Goal: Navigation & Orientation: Find specific page/section

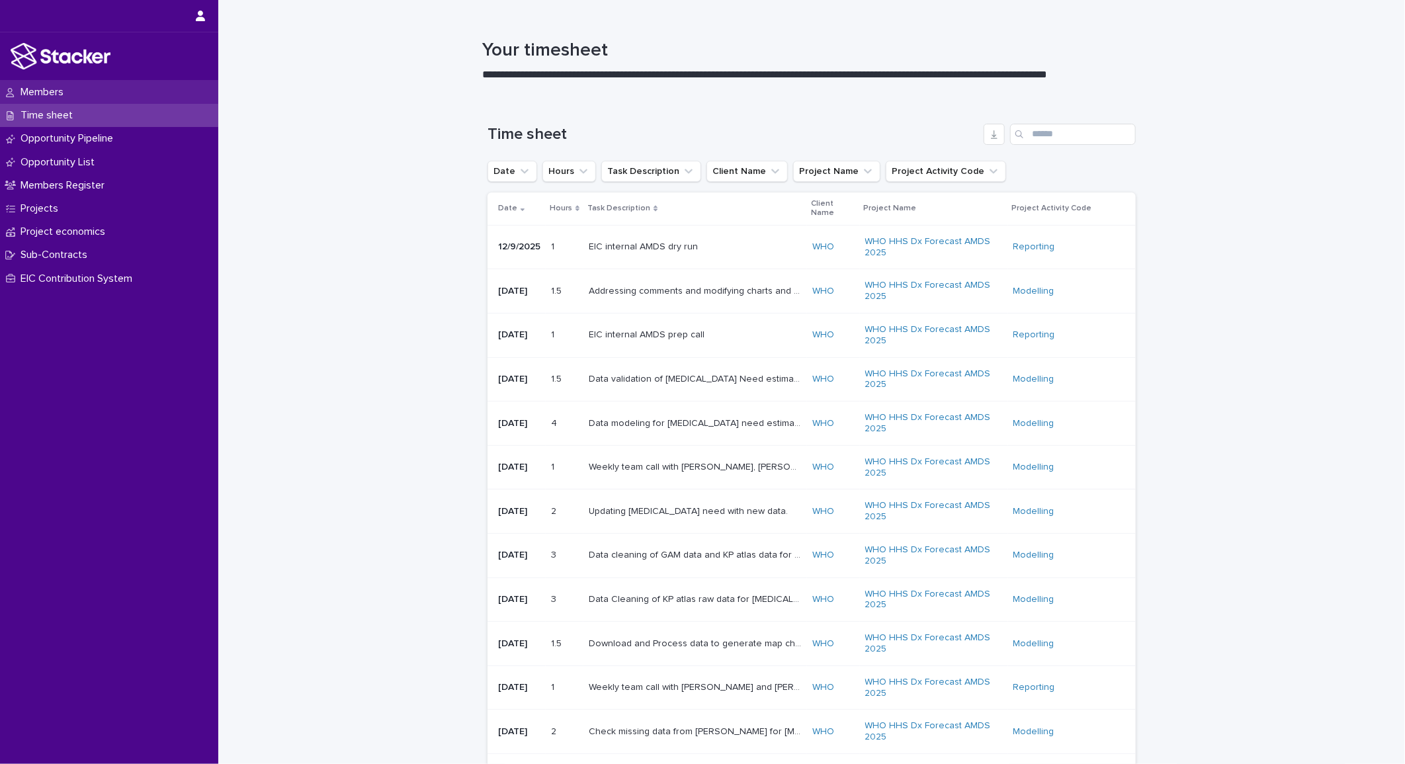
click at [48, 89] on p "Members" at bounding box center [44, 92] width 59 height 13
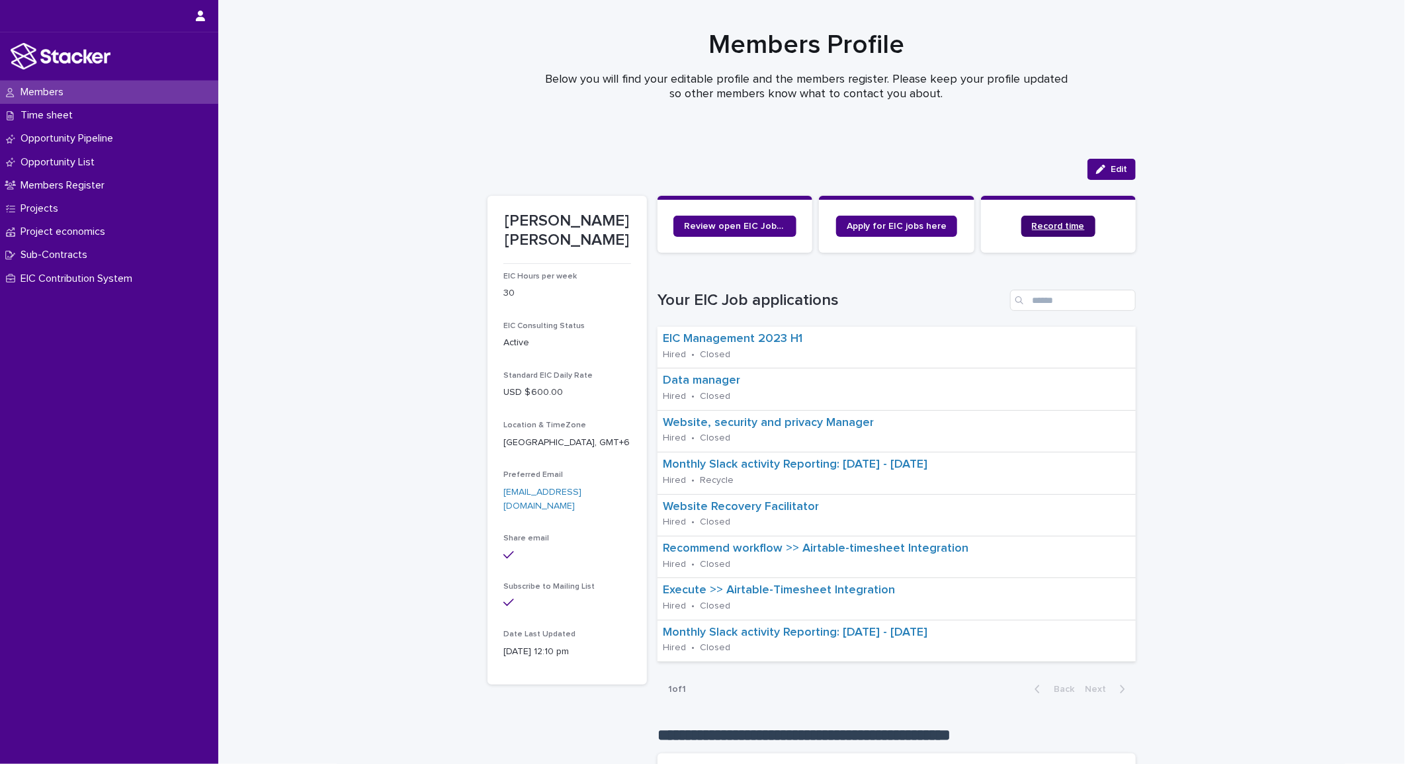
click at [1043, 222] on span "Record time" at bounding box center [1058, 226] width 53 height 9
click at [42, 213] on p "Projects" at bounding box center [42, 208] width 54 height 13
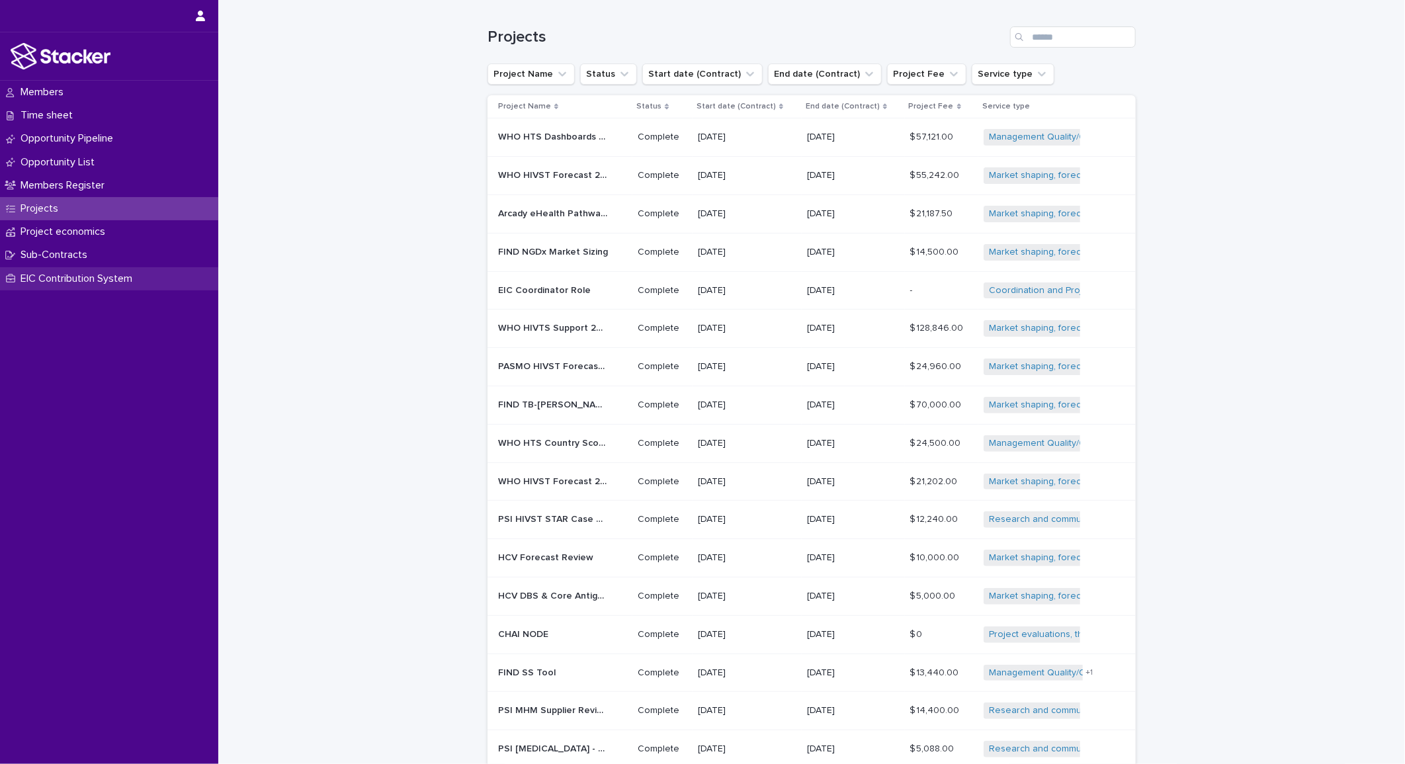
click at [75, 275] on p "EIC Contribution System" at bounding box center [79, 279] width 128 height 13
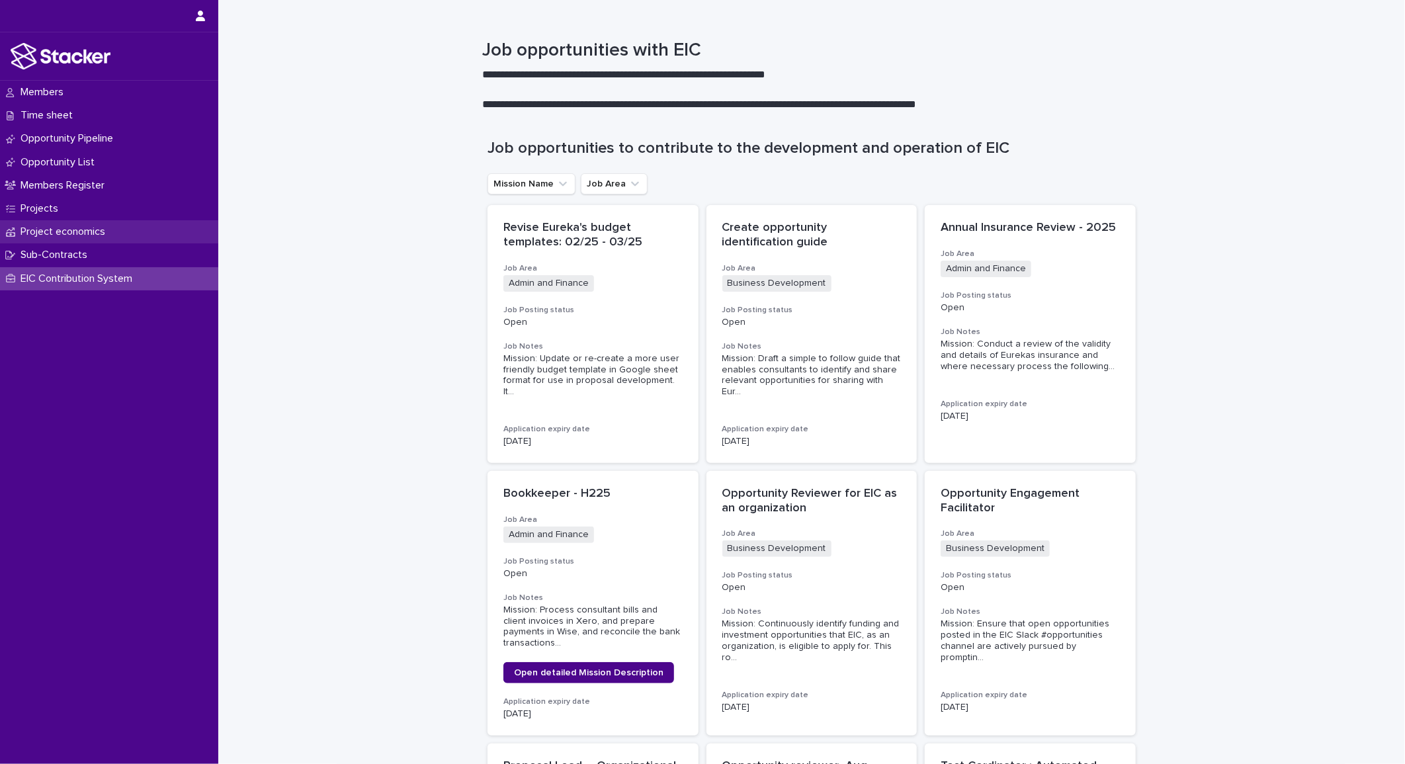
click at [55, 230] on p "Project economics" at bounding box center [65, 232] width 101 height 13
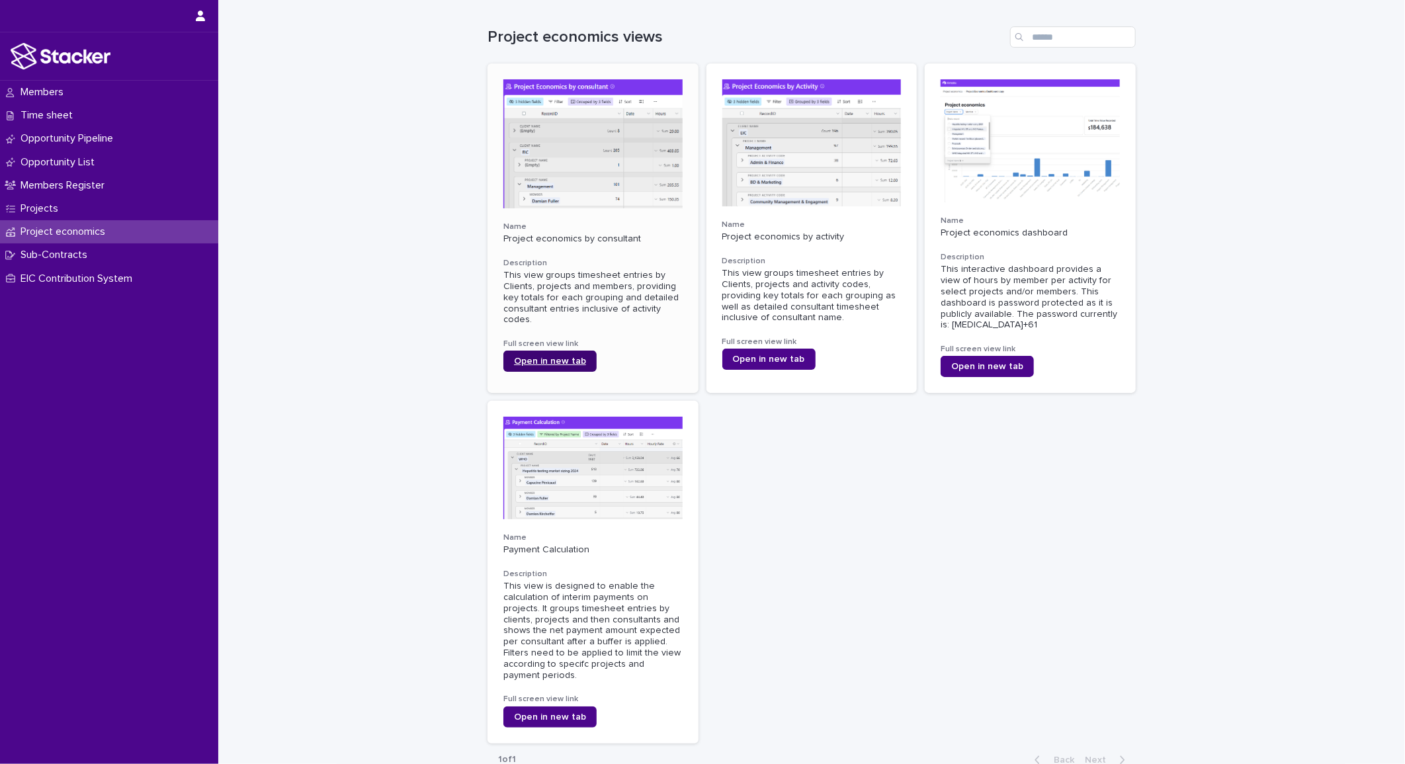
click at [567, 352] on link "Open in new tab" at bounding box center [549, 361] width 93 height 21
click at [789, 365] on link "Open in new tab" at bounding box center [768, 359] width 93 height 21
click at [51, 83] on div "Members" at bounding box center [109, 92] width 218 height 23
